Goal: Information Seeking & Learning: Learn about a topic

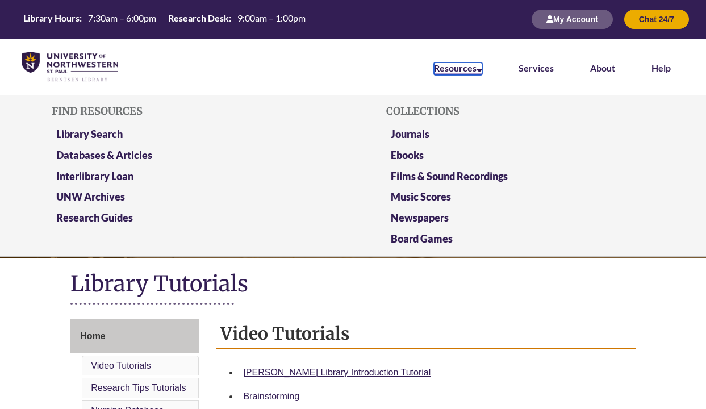
click at [460, 69] on link "Resources" at bounding box center [458, 68] width 48 height 12
click at [133, 156] on link "Databases & Articles" at bounding box center [104, 156] width 96 height 14
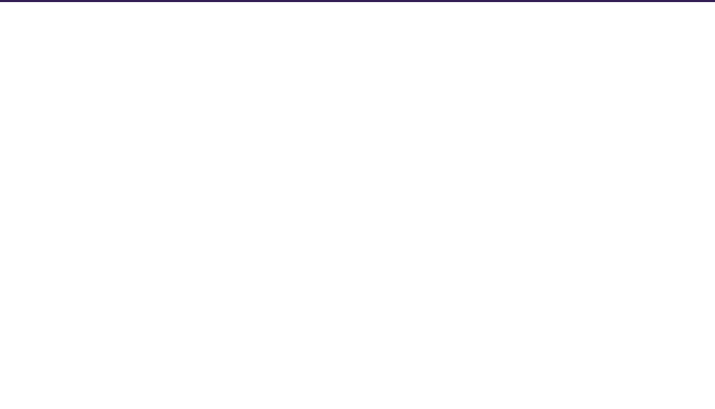
select select "Database Subject Filter"
select select "Database Types Filter"
